Goal: Information Seeking & Learning: Learn about a topic

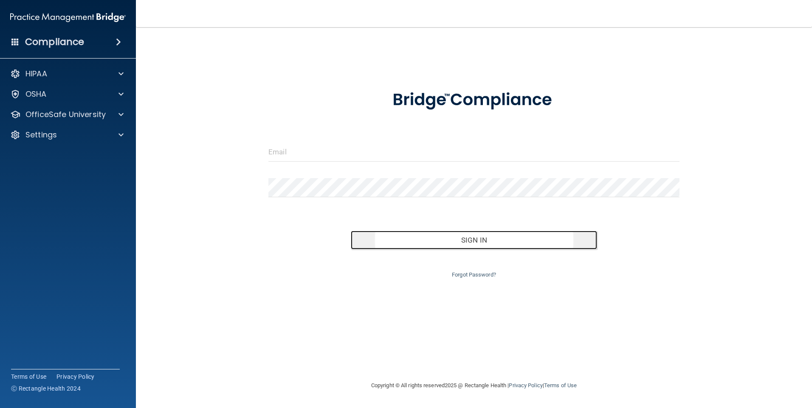
click at [463, 241] on button "Sign In" at bounding box center [474, 240] width 247 height 19
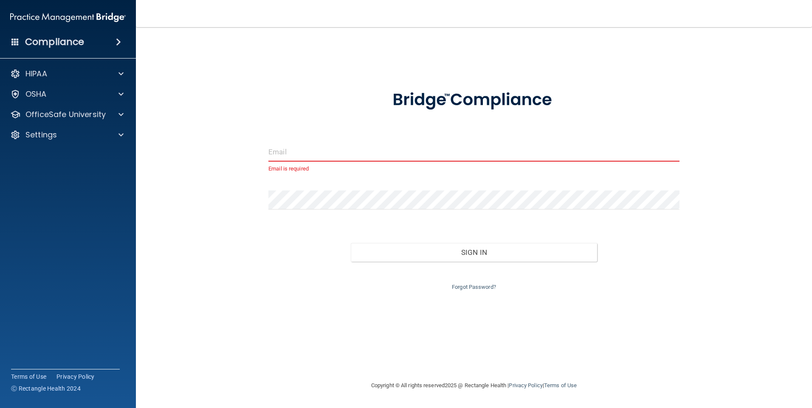
click at [349, 147] on input "email" at bounding box center [473, 152] width 411 height 19
type input "a"
type input "[EMAIL_ADDRESS][DOMAIN_NAME]"
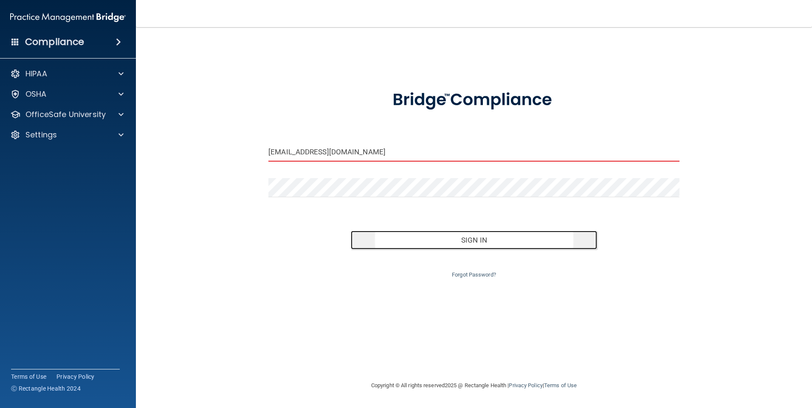
click at [464, 238] on button "Sign In" at bounding box center [474, 240] width 247 height 19
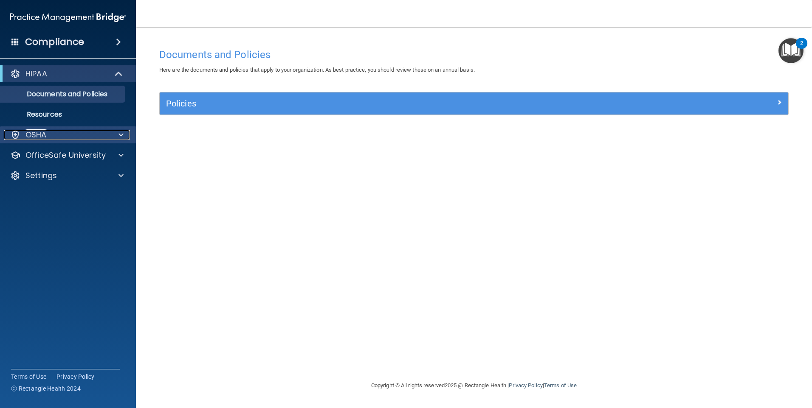
click at [116, 130] on div at bounding box center [119, 135] width 21 height 10
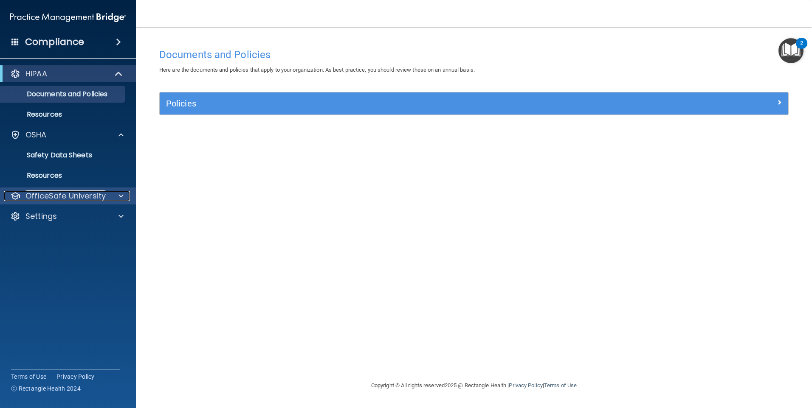
click at [113, 195] on div at bounding box center [119, 196] width 21 height 10
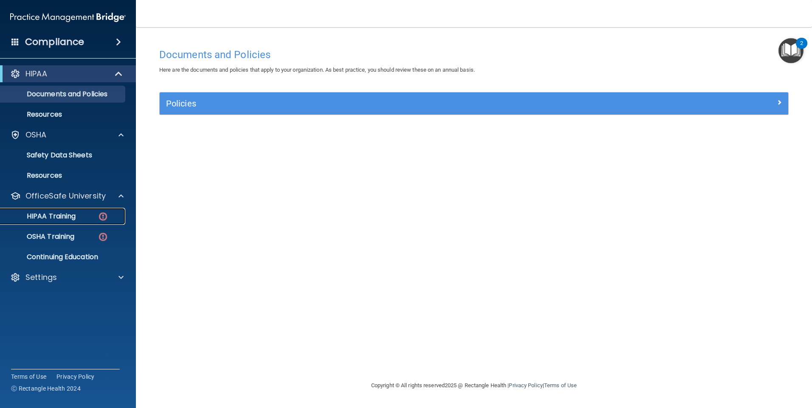
click at [66, 217] on p "HIPAA Training" at bounding box center [41, 216] width 70 height 8
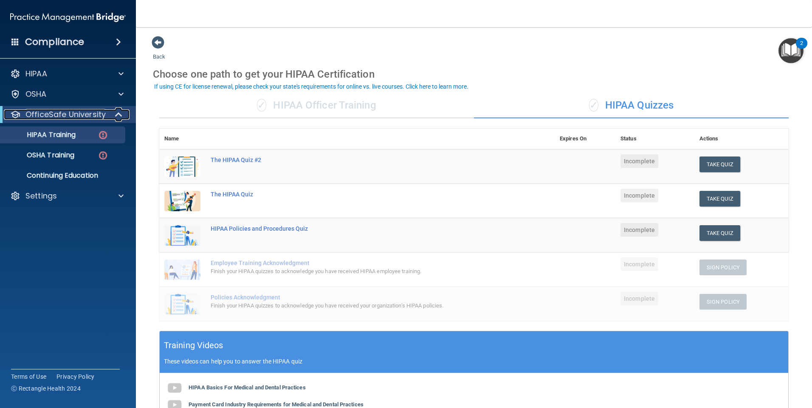
click at [65, 119] on p "OfficeSafe University" at bounding box center [65, 115] width 80 height 10
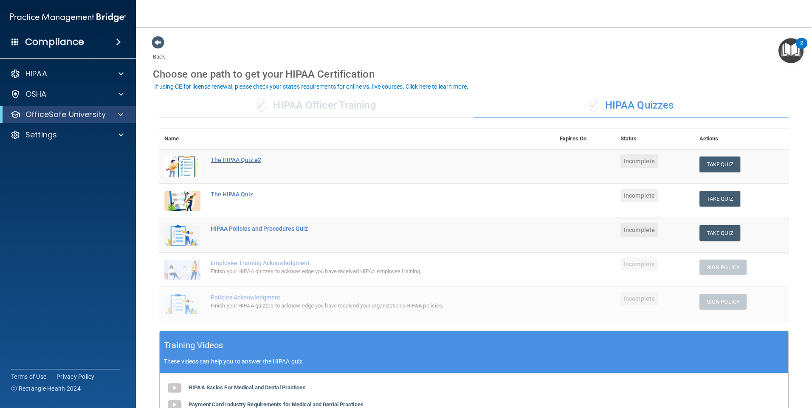
click at [234, 160] on div "The HIPAA Quiz #2" at bounding box center [361, 160] width 301 height 7
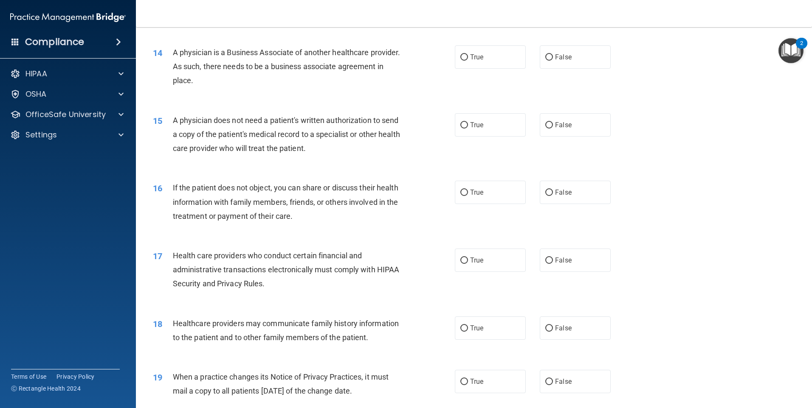
scroll to position [804, 0]
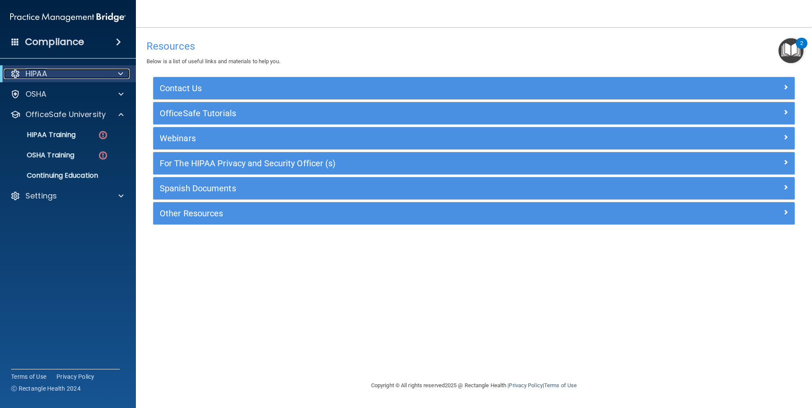
click at [59, 69] on div "HIPAA" at bounding box center [56, 74] width 105 height 10
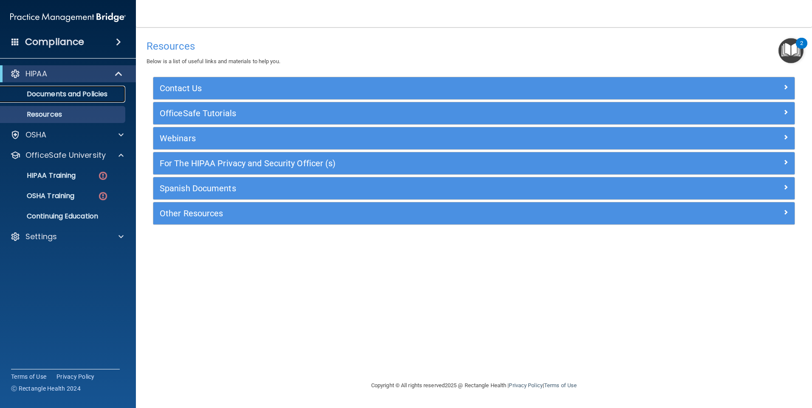
click at [91, 90] on p "Documents and Policies" at bounding box center [64, 94] width 116 height 8
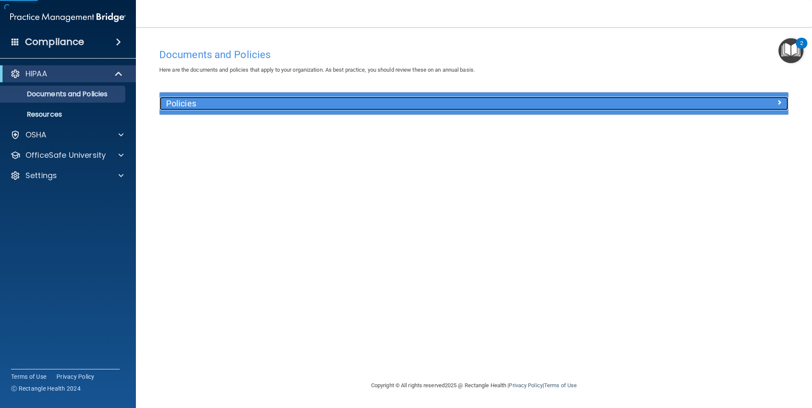
click at [183, 102] on h5 "Policies" at bounding box center [395, 103] width 459 height 9
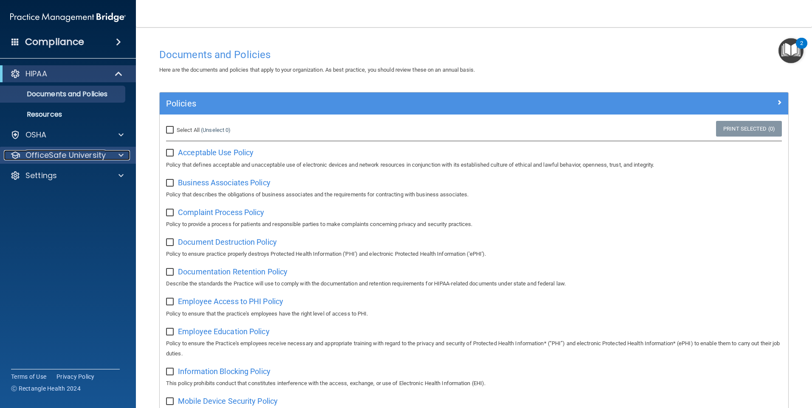
click at [109, 152] on div at bounding box center [119, 155] width 21 height 10
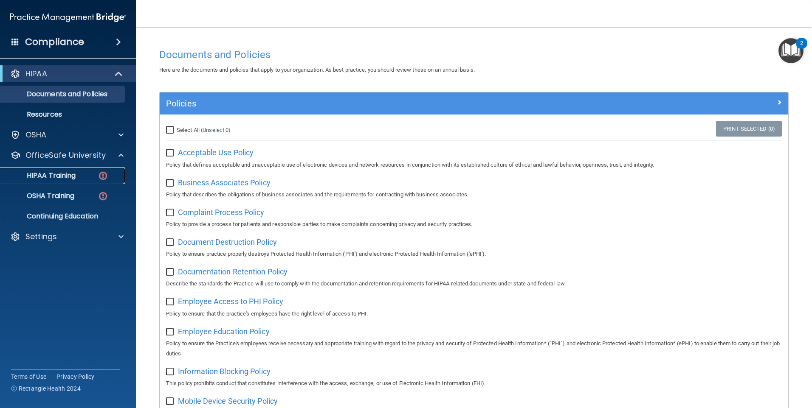
click at [76, 177] on p "HIPAA Training" at bounding box center [41, 176] width 70 height 8
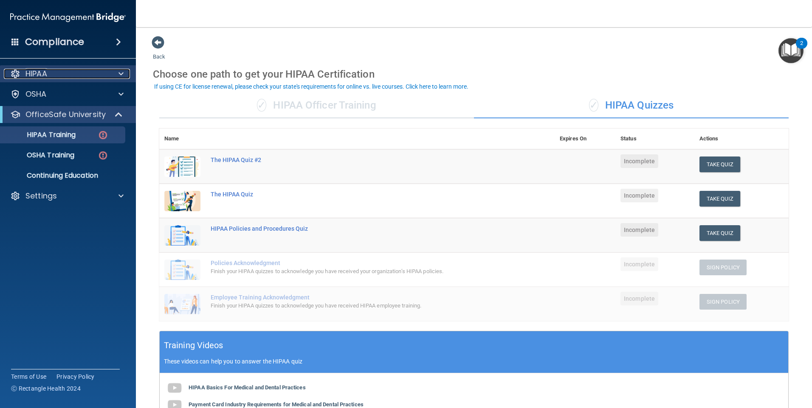
click at [53, 71] on div "HIPAA" at bounding box center [56, 74] width 105 height 10
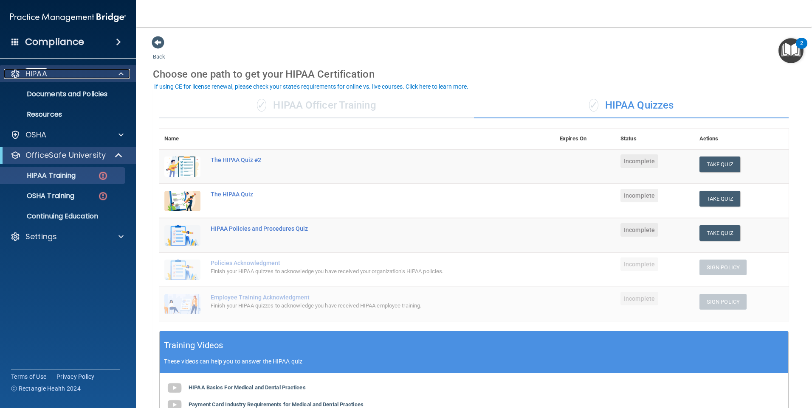
click at [114, 70] on div at bounding box center [119, 74] width 21 height 10
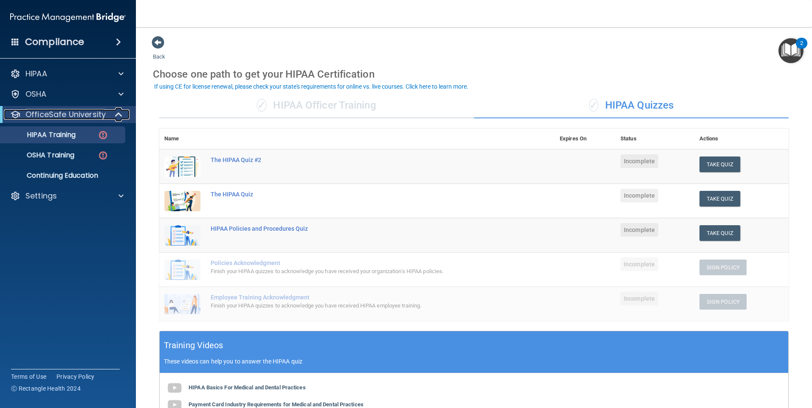
click at [116, 110] on span at bounding box center [119, 115] width 7 height 10
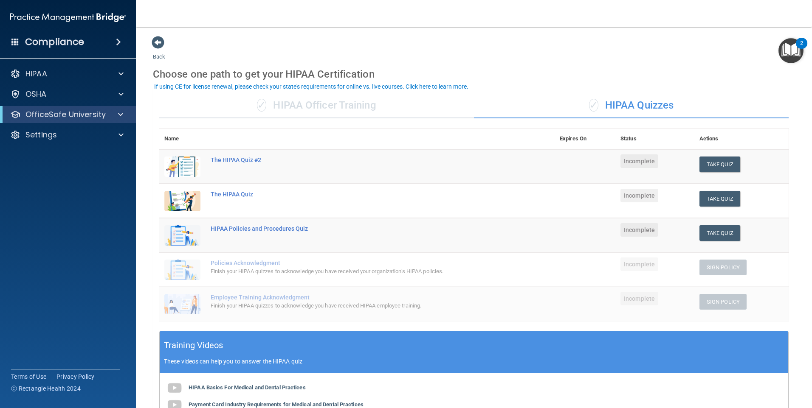
click at [97, 44] on div "Compliance" at bounding box center [68, 42] width 136 height 19
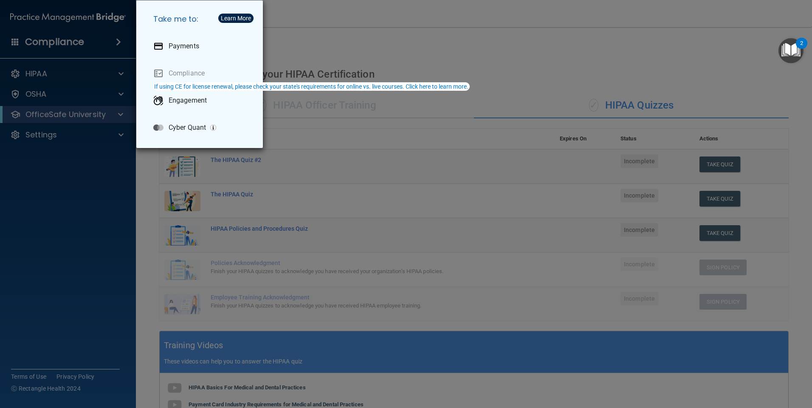
click at [98, 177] on div "Take me to: Payments Compliance Engagement Cyber Quant" at bounding box center [406, 204] width 812 height 408
